Goal: Task Accomplishment & Management: Manage account settings

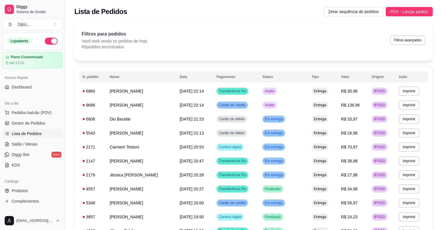
scroll to position [72, 0]
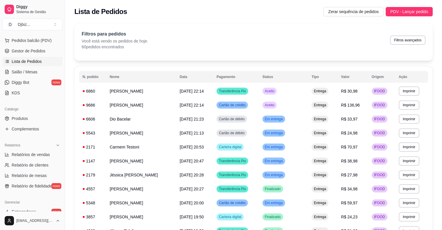
click at [32, 63] on span "Lista de Pedidos" at bounding box center [27, 61] width 30 height 6
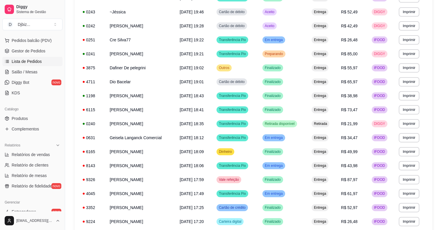
scroll to position [315, 0]
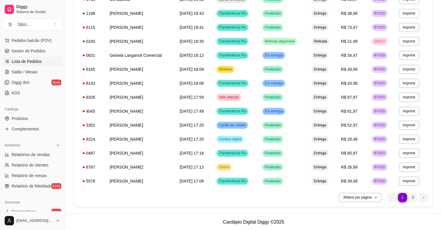
click at [361, 199] on button "30 itens por página" at bounding box center [360, 197] width 41 height 9
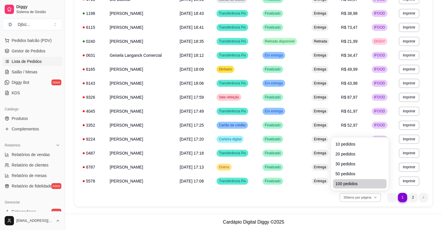
click at [353, 187] on li "100 pedidos" at bounding box center [360, 183] width 54 height 9
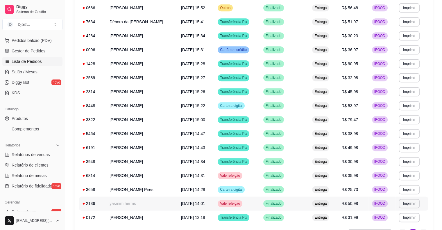
scroll to position [734, 0]
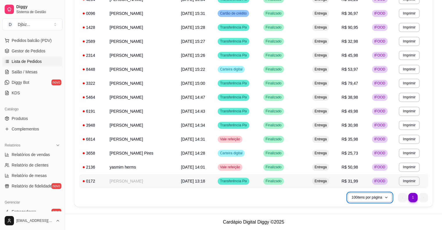
click at [205, 181] on span "[DATE] 13:18" at bounding box center [193, 181] width 24 height 5
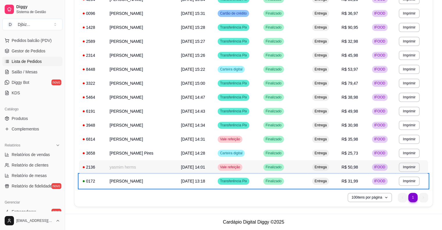
click at [202, 169] on td "[DATE] 14:01" at bounding box center [196, 167] width 37 height 14
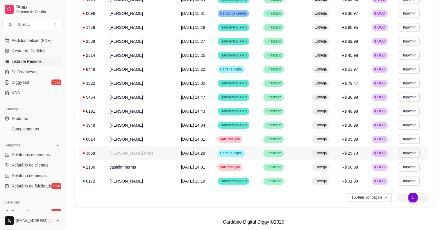
click at [120, 154] on td "[PERSON_NAME] Pires" at bounding box center [142, 153] width 72 height 14
click at [102, 138] on td "6814" at bounding box center [92, 139] width 27 height 14
click at [104, 125] on td "3948" at bounding box center [92, 125] width 27 height 14
click at [110, 112] on td "[PERSON_NAME]" at bounding box center [142, 111] width 72 height 14
click at [108, 95] on td "[PERSON_NAME]" at bounding box center [142, 97] width 72 height 14
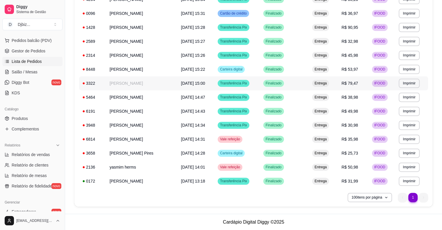
click at [107, 85] on td "[PERSON_NAME]" at bounding box center [142, 83] width 72 height 14
click at [117, 66] on td "[PERSON_NAME]" at bounding box center [142, 69] width 72 height 14
click at [113, 55] on td "[PERSON_NAME]" at bounding box center [142, 55] width 72 height 14
click at [113, 41] on td "[PERSON_NAME]" at bounding box center [142, 41] width 72 height 14
click at [113, 28] on td "[PERSON_NAME]" at bounding box center [142, 27] width 72 height 14
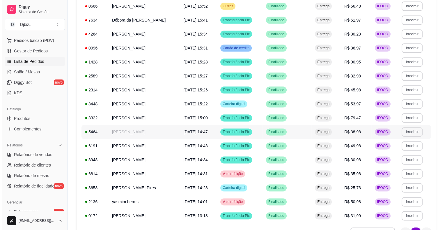
scroll to position [676, 0]
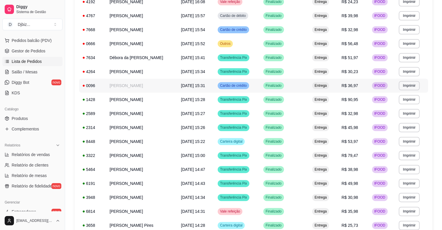
click at [186, 89] on td "[DATE] 15:31" at bounding box center [196, 86] width 37 height 14
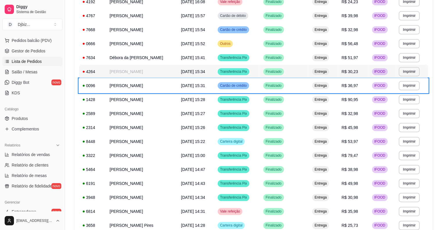
click at [152, 74] on td "[PERSON_NAME]" at bounding box center [142, 72] width 72 height 14
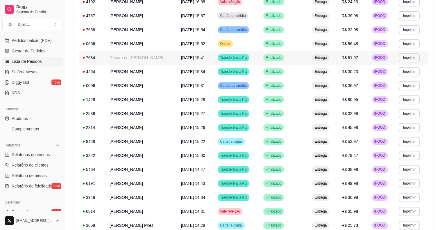
click at [119, 60] on td "Débora da [PERSON_NAME]" at bounding box center [142, 58] width 72 height 14
click at [122, 45] on td "[PERSON_NAME]" at bounding box center [142, 44] width 72 height 14
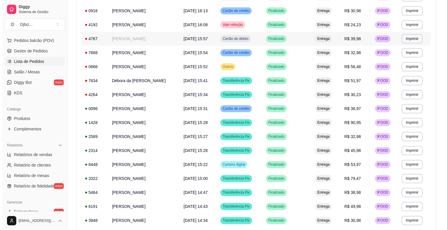
scroll to position [646, 0]
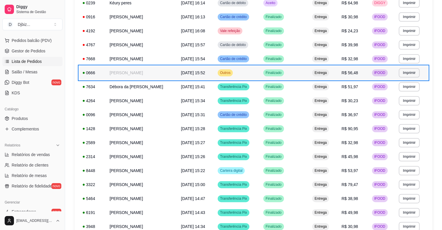
click at [188, 76] on td "[DATE] 15:52" at bounding box center [196, 73] width 37 height 14
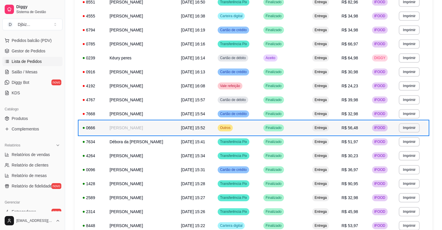
scroll to position [588, 0]
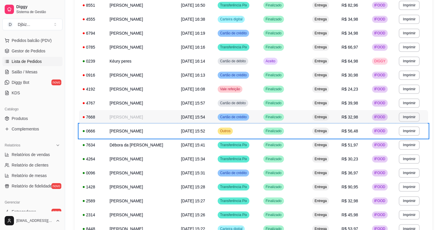
click at [122, 114] on td "[PERSON_NAME]" at bounding box center [142, 117] width 72 height 14
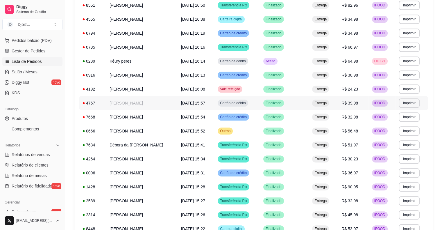
click at [115, 104] on td "[PERSON_NAME]" at bounding box center [142, 103] width 72 height 14
click at [127, 92] on td "[PERSON_NAME]" at bounding box center [142, 89] width 72 height 14
click at [128, 79] on td "[PERSON_NAME]" at bounding box center [142, 75] width 72 height 14
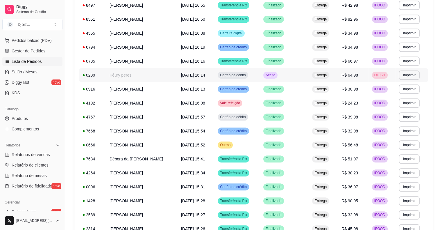
scroll to position [530, 0]
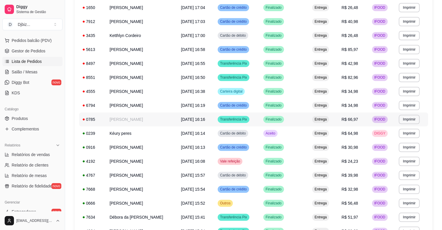
click at [146, 120] on td "[PERSON_NAME]" at bounding box center [142, 119] width 72 height 14
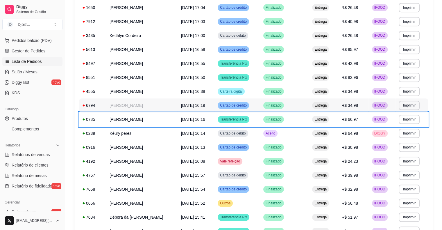
click at [179, 103] on td "[DATE] 16:19" at bounding box center [196, 105] width 37 height 14
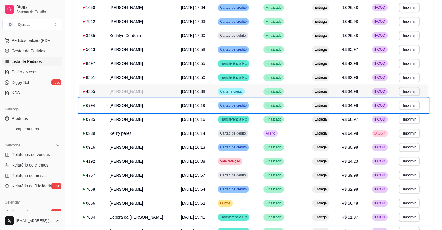
click at [166, 90] on td "[PERSON_NAME]" at bounding box center [142, 91] width 72 height 14
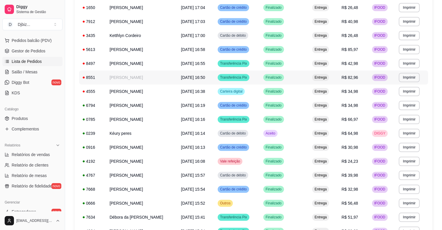
click at [115, 79] on td "[PERSON_NAME]" at bounding box center [142, 77] width 72 height 14
click at [117, 65] on td "[PERSON_NAME]" at bounding box center [142, 63] width 72 height 14
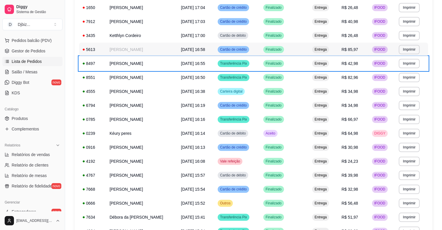
click at [172, 51] on td "[PERSON_NAME]" at bounding box center [142, 49] width 72 height 14
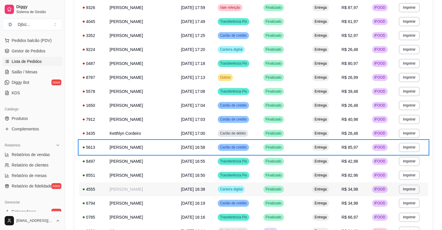
scroll to position [414, 0]
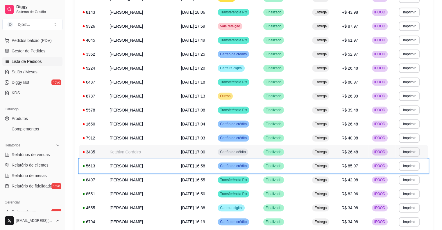
click at [137, 158] on td "Ketthlyn Cordeiro" at bounding box center [142, 152] width 72 height 14
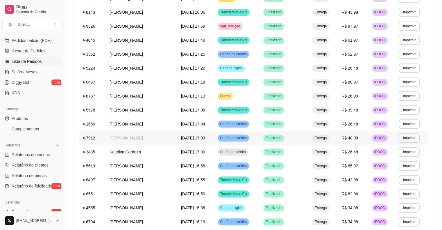
click at [112, 138] on td "[PERSON_NAME]" at bounding box center [142, 138] width 72 height 14
click at [115, 124] on td "[PERSON_NAME]" at bounding box center [142, 124] width 72 height 14
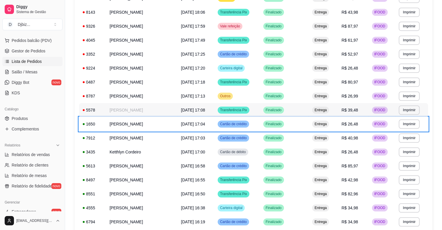
click at [136, 105] on td "[PERSON_NAME]" at bounding box center [142, 110] width 72 height 14
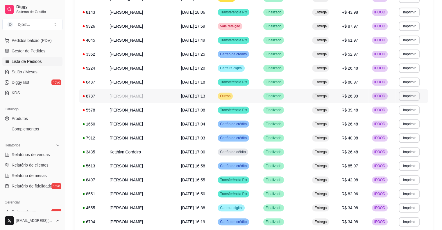
click at [117, 96] on td "[PERSON_NAME]" at bounding box center [142, 96] width 72 height 14
click at [108, 82] on td "[PERSON_NAME]" at bounding box center [142, 82] width 72 height 14
click at [109, 72] on td "[PERSON_NAME]" at bounding box center [142, 68] width 72 height 14
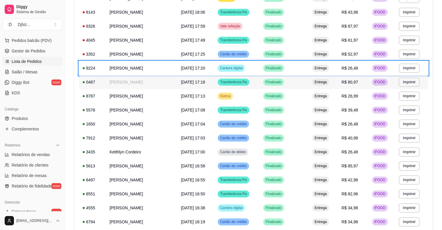
scroll to position [356, 0]
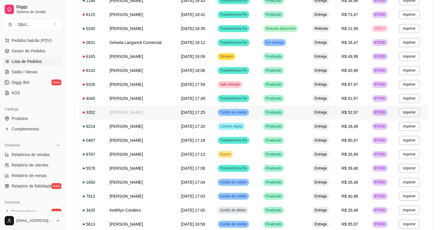
click at [152, 111] on td "[PERSON_NAME]" at bounding box center [142, 112] width 72 height 14
click at [126, 100] on td "[PERSON_NAME]" at bounding box center [142, 98] width 72 height 14
click at [172, 83] on td "[PERSON_NAME]" at bounding box center [142, 84] width 72 height 14
click at [205, 72] on span "[DATE] 18:06" at bounding box center [193, 70] width 24 height 5
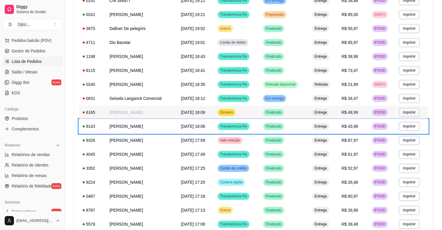
scroll to position [297, 0]
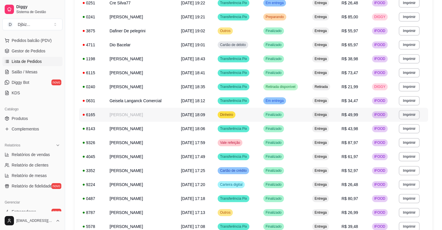
click at [137, 112] on td "[PERSON_NAME]" at bounding box center [142, 115] width 72 height 14
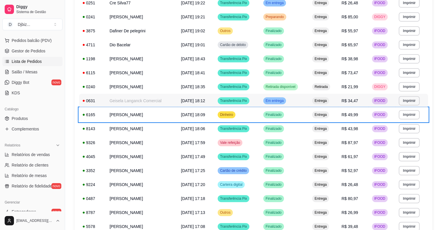
click at [147, 102] on td "Geisela Langanck Comercial" at bounding box center [142, 101] width 72 height 14
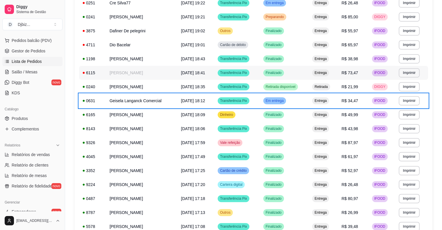
click at [136, 75] on td "[PERSON_NAME]" at bounding box center [142, 73] width 72 height 14
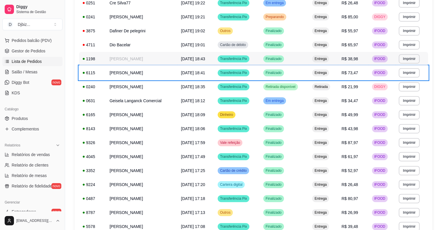
scroll to position [268, 0]
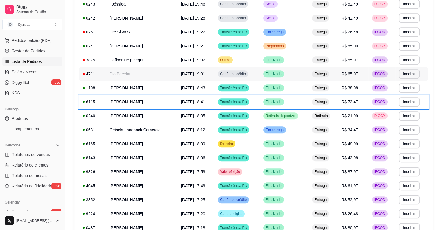
click at [165, 74] on td "Dio Bacelar" at bounding box center [142, 74] width 72 height 14
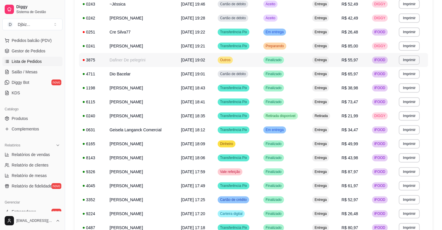
click at [118, 63] on td "Dafiner De pelegrini" at bounding box center [142, 60] width 72 height 14
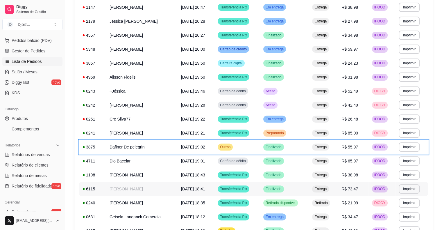
scroll to position [181, 0]
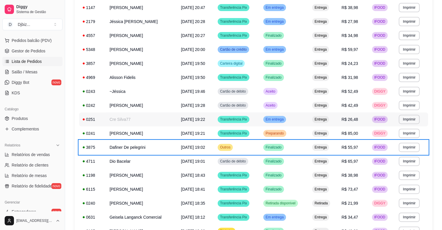
click at [135, 117] on td "Cre Silva77" at bounding box center [142, 119] width 72 height 14
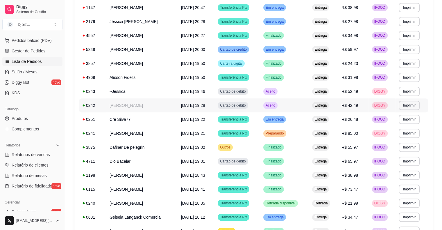
click at [118, 106] on td "[PERSON_NAME]" at bounding box center [142, 105] width 72 height 14
click at [120, 91] on td "~Jéssica" at bounding box center [142, 91] width 72 height 14
click at [132, 82] on td "Alisson Fidelis" at bounding box center [142, 77] width 72 height 14
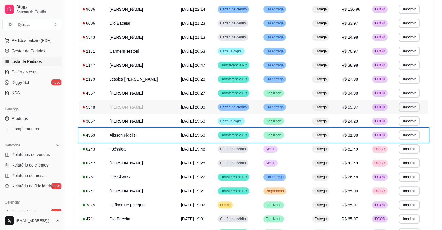
scroll to position [123, 0]
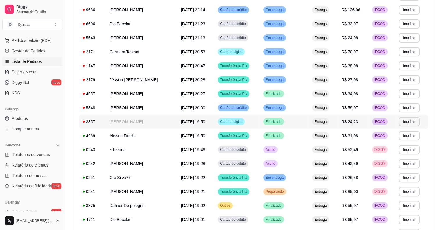
click at [167, 119] on td "[PERSON_NAME]" at bounding box center [142, 122] width 72 height 14
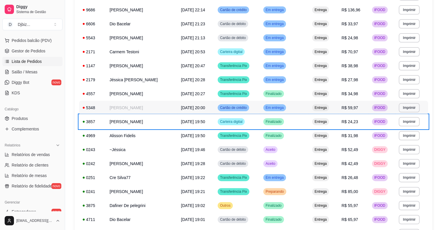
click at [136, 105] on td "[PERSON_NAME]" at bounding box center [142, 108] width 72 height 14
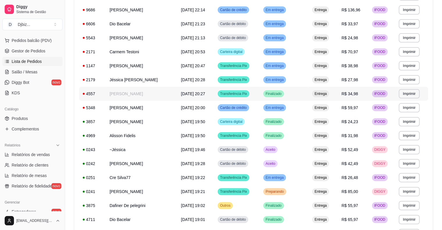
click at [120, 94] on td "[PERSON_NAME]" at bounding box center [142, 94] width 72 height 14
click at [119, 78] on td "Jéssica [PERSON_NAME]" at bounding box center [142, 80] width 72 height 14
click at [116, 68] on td "[PERSON_NAME]" at bounding box center [142, 66] width 72 height 14
click at [132, 56] on td "Carmem Testoni" at bounding box center [142, 52] width 72 height 14
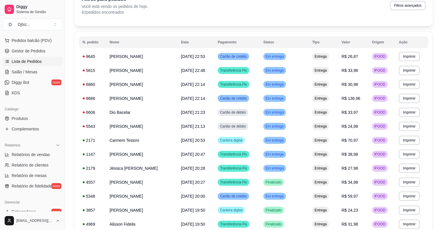
scroll to position [0, 0]
